Goal: Obtain resource: Download file/media

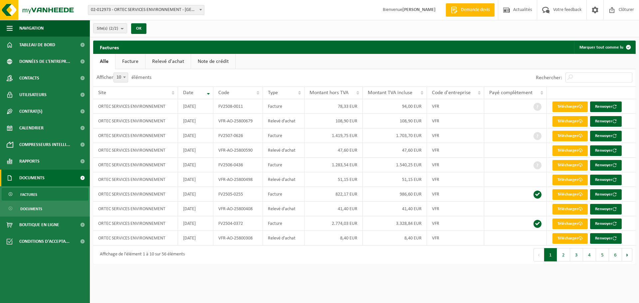
click at [135, 62] on link "Facture" at bounding box center [131, 61] width 30 height 15
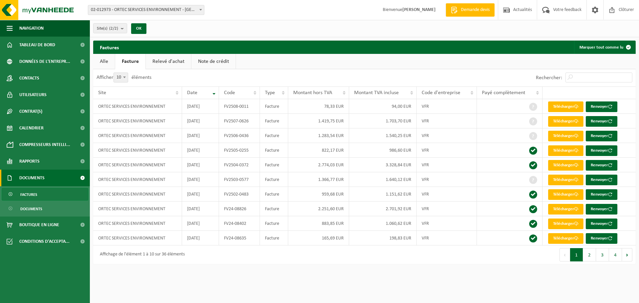
click at [166, 62] on link "Relevé d'achat" at bounding box center [168, 61] width 45 height 15
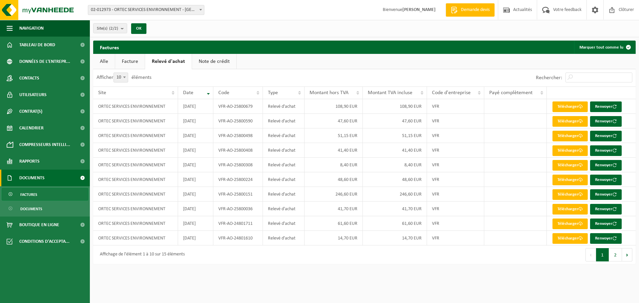
click at [217, 61] on link "Note de crédit" at bounding box center [214, 61] width 44 height 15
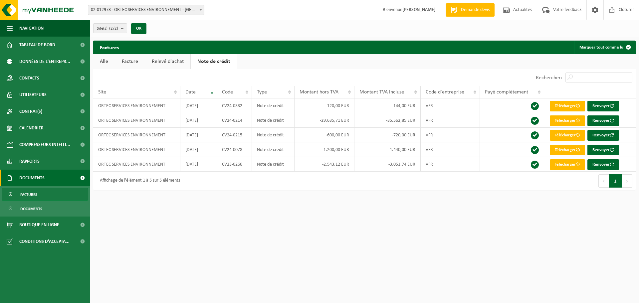
click at [29, 177] on span "Documents" at bounding box center [31, 178] width 25 height 17
click at [47, 180] on link "Documents" at bounding box center [45, 178] width 90 height 17
click at [36, 210] on span "Documents" at bounding box center [31, 209] width 22 height 13
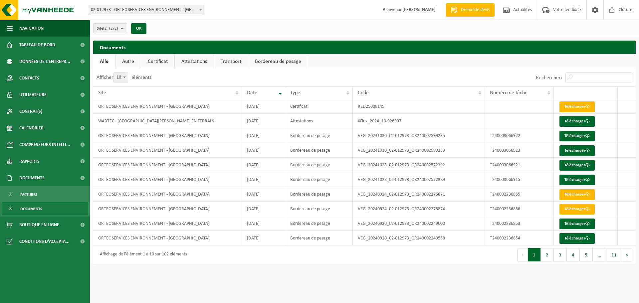
click at [276, 62] on link "Bordereau de pesage" at bounding box center [278, 61] width 60 height 15
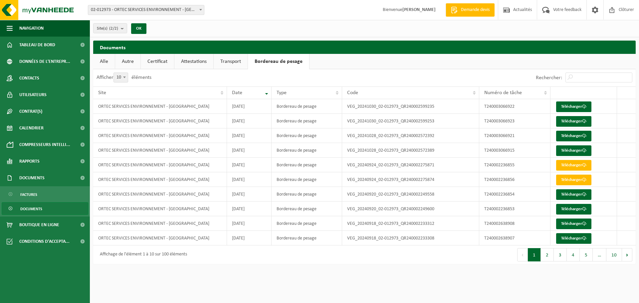
click at [232, 60] on link "Transport" at bounding box center [231, 61] width 34 height 15
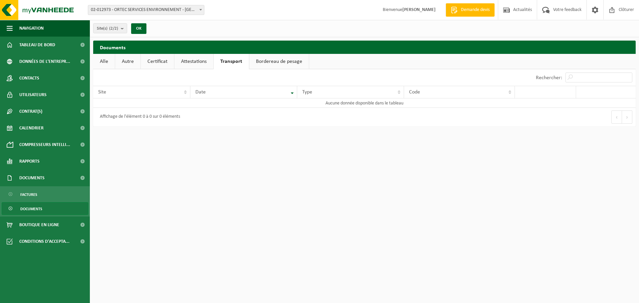
click at [192, 62] on link "Attestations" at bounding box center [193, 61] width 39 height 15
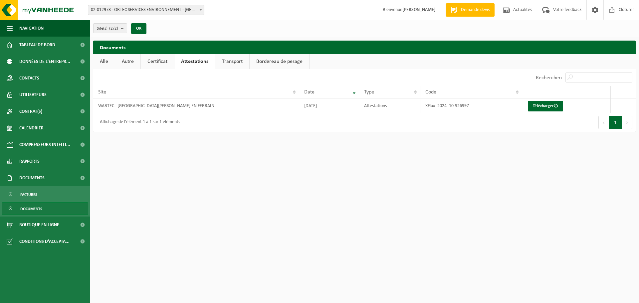
click at [155, 62] on link "Certificat" at bounding box center [157, 61] width 33 height 15
click at [130, 62] on link "Autre" at bounding box center [127, 61] width 25 height 15
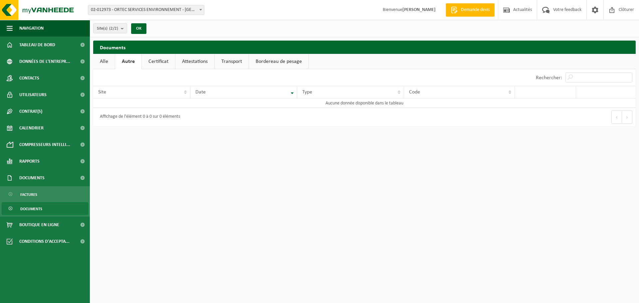
click at [104, 63] on link "Alle" at bounding box center [104, 61] width 22 height 15
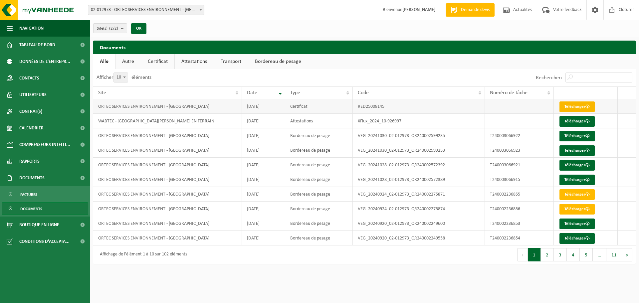
click at [576, 107] on link "Télécharger" at bounding box center [577, 107] width 35 height 11
click at [29, 161] on span "Rapports" at bounding box center [29, 161] width 20 height 17
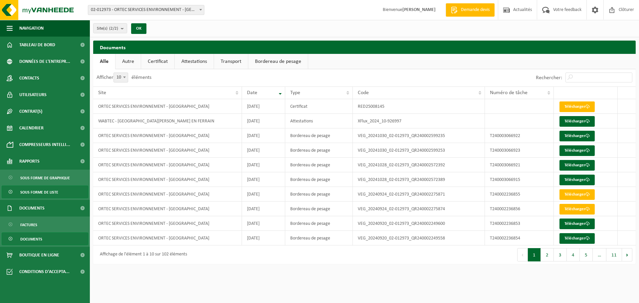
click at [40, 191] on span "Sous forme de liste" at bounding box center [39, 192] width 38 height 13
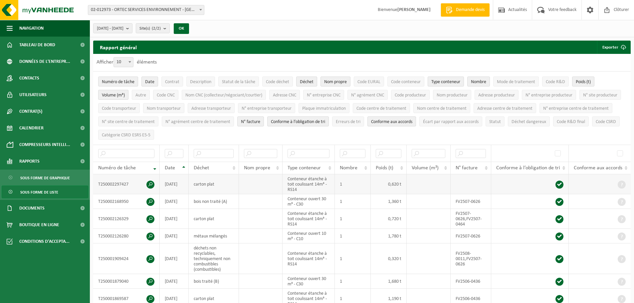
click at [150, 181] on span at bounding box center [151, 185] width 8 height 8
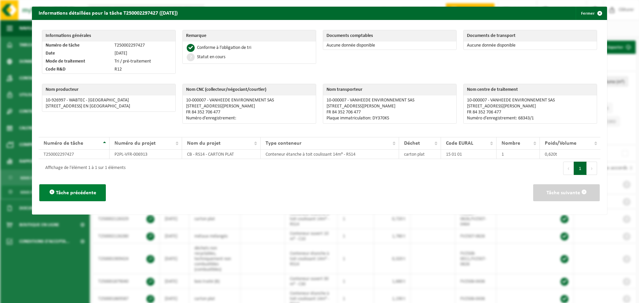
click at [53, 192] on span at bounding box center [51, 191] width 5 height 5
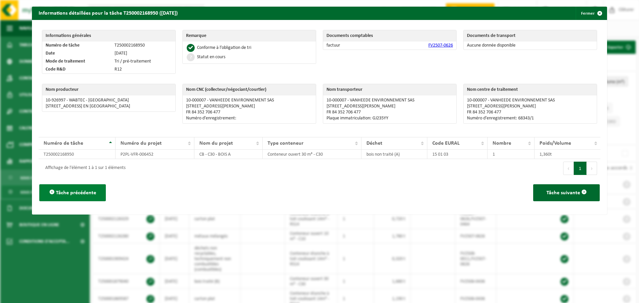
click at [82, 193] on span "Tâche précédente" at bounding box center [76, 192] width 40 height 5
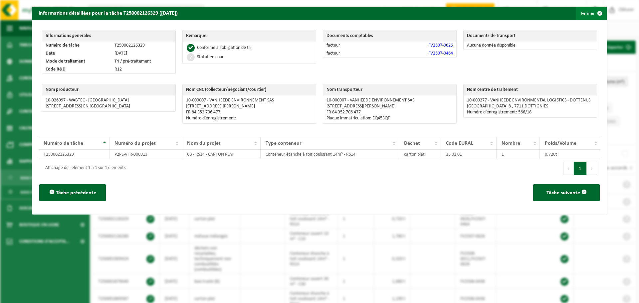
click at [595, 12] on span "button" at bounding box center [599, 13] width 13 height 13
